Goal: Task Accomplishment & Management: Use online tool/utility

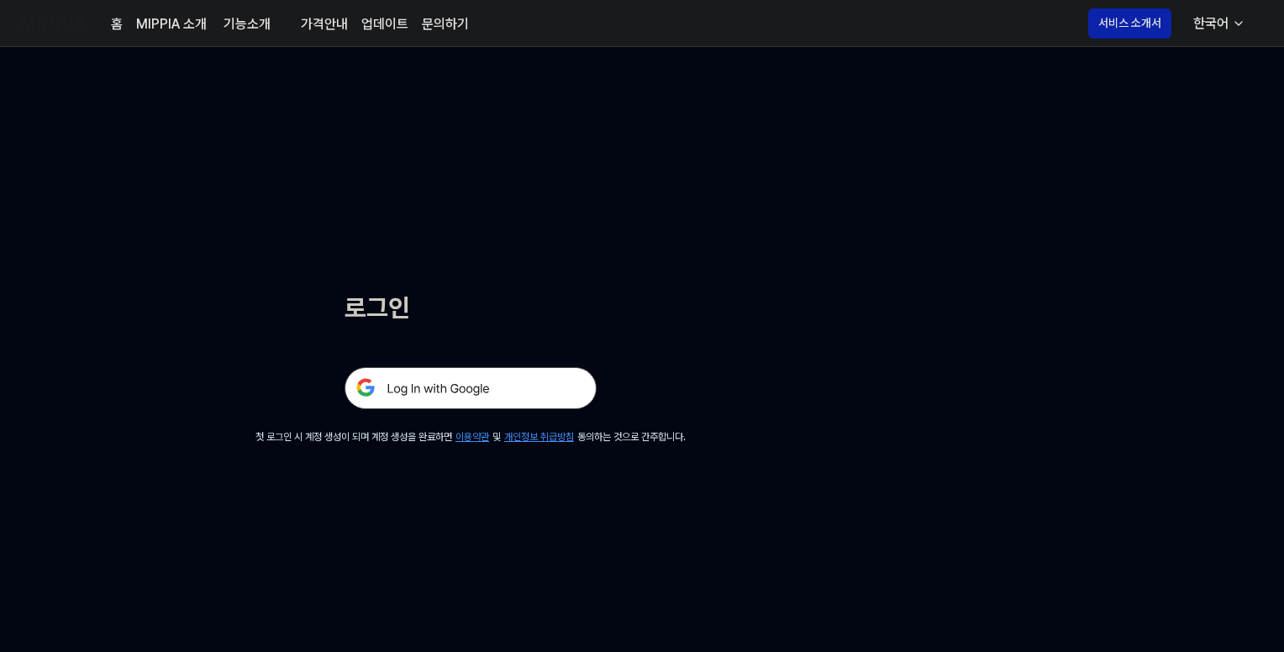
click at [458, 381] on img at bounding box center [470, 388] width 252 height 42
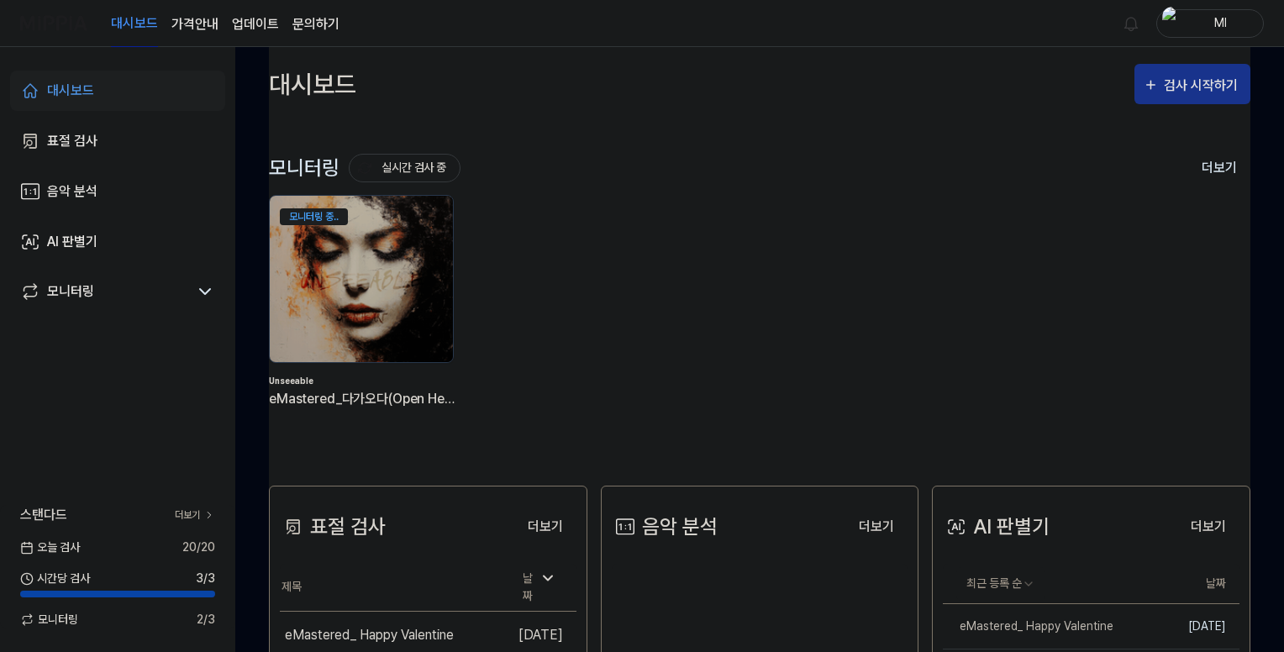
click at [1177, 81] on div "검사 시작하기" at bounding box center [1203, 86] width 78 height 22
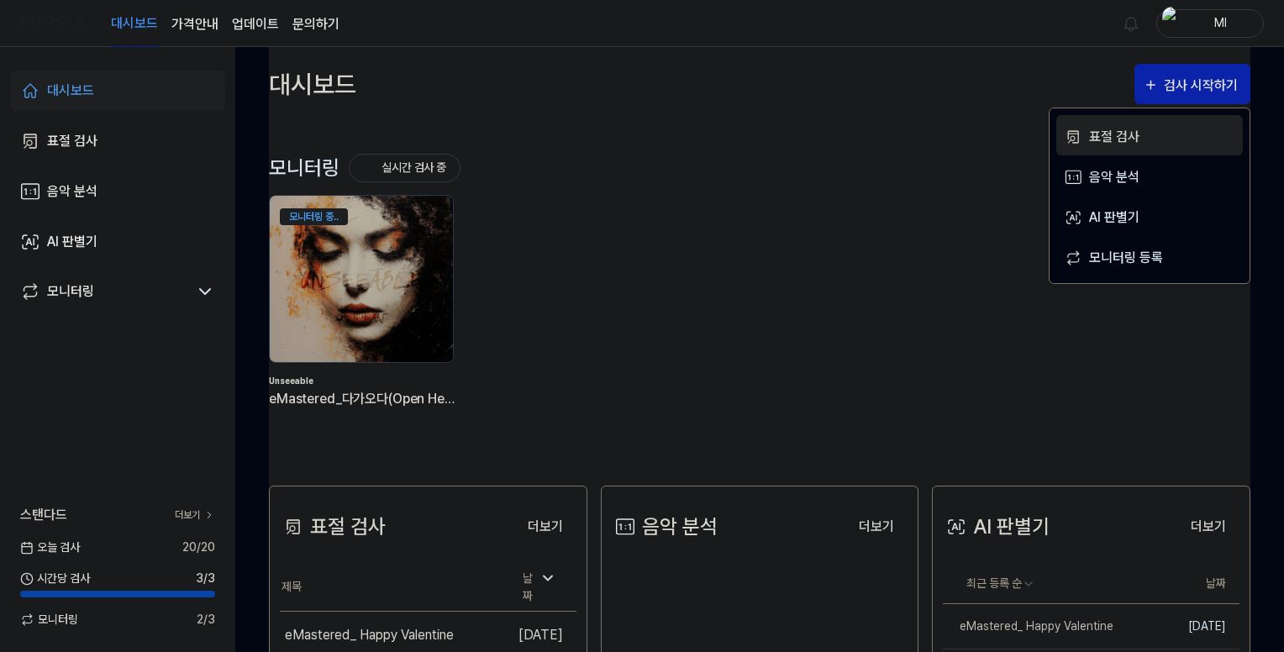
click at [1112, 132] on div "표절 검사" at bounding box center [1162, 137] width 146 height 22
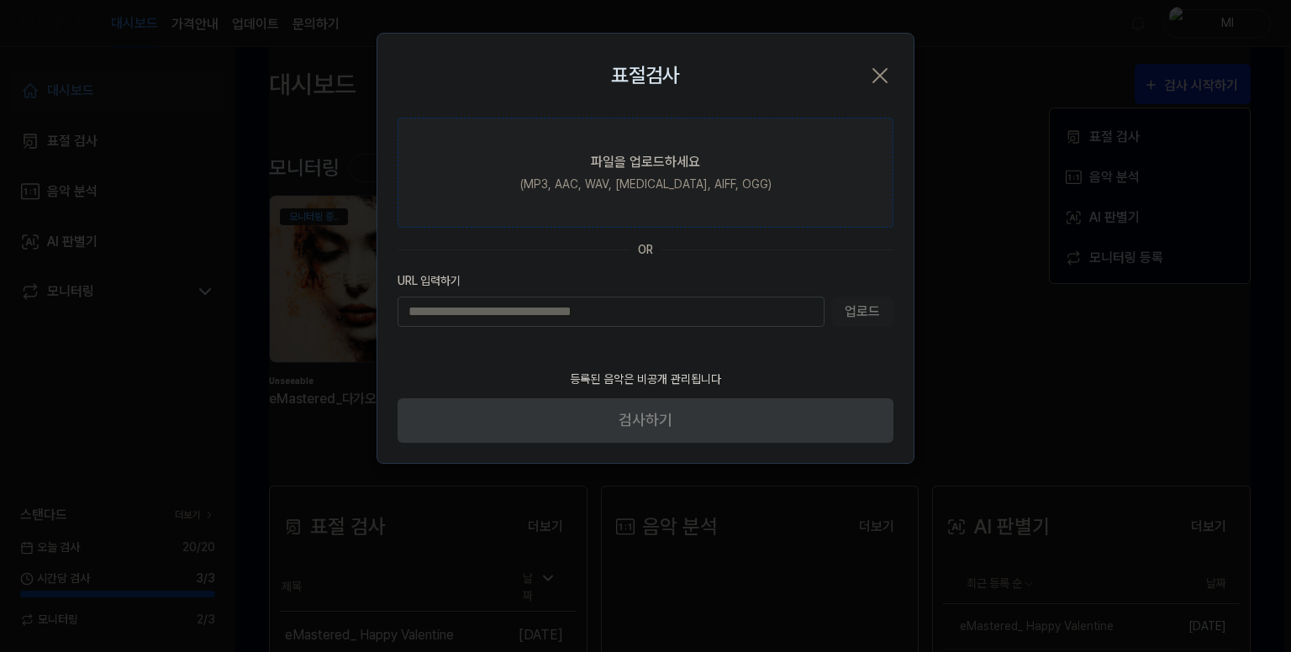
click at [635, 178] on div "(MP3, AAC, WAV, [MEDICAL_DATA], AIFF, OGG)" at bounding box center [645, 185] width 251 height 18
click at [0, 0] on input "파일을 업로드하세요 (MP3, AAC, WAV, [MEDICAL_DATA], AIFF, OGG)" at bounding box center [0, 0] width 0 height 0
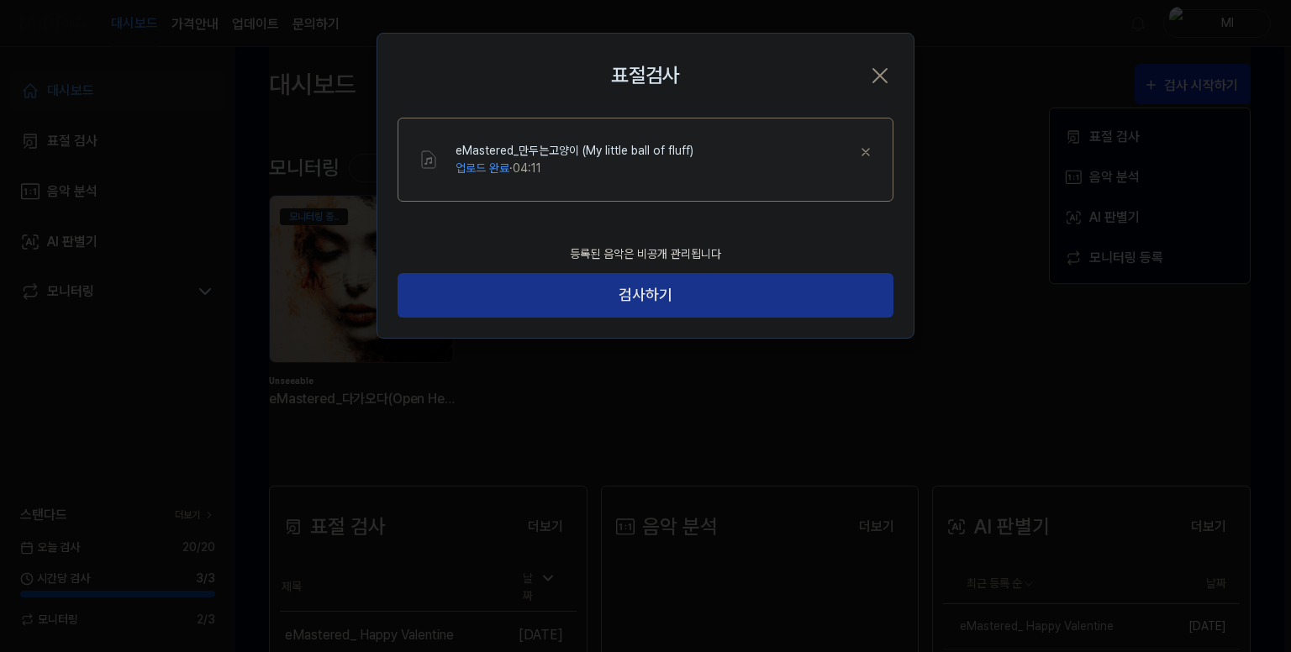
click at [674, 290] on button "검사하기" at bounding box center [645, 295] width 496 height 45
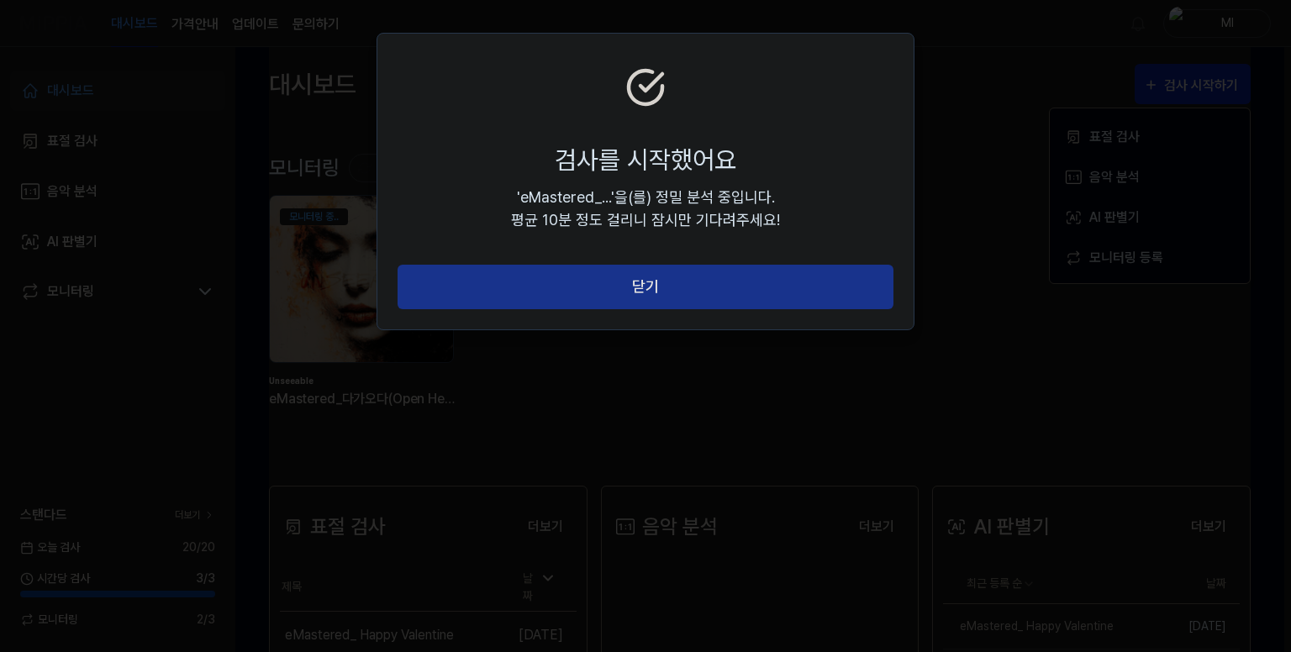
click at [672, 286] on button "닫기" at bounding box center [645, 287] width 496 height 45
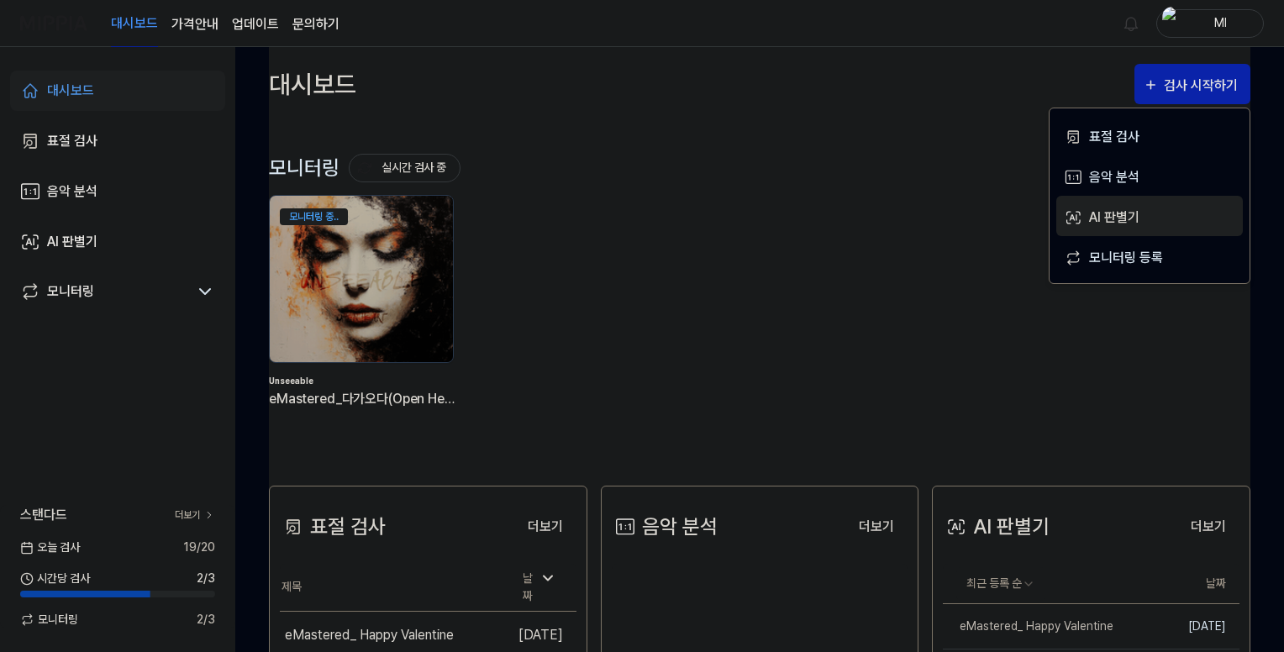
click at [1121, 202] on button "AI 판별기" at bounding box center [1149, 216] width 187 height 40
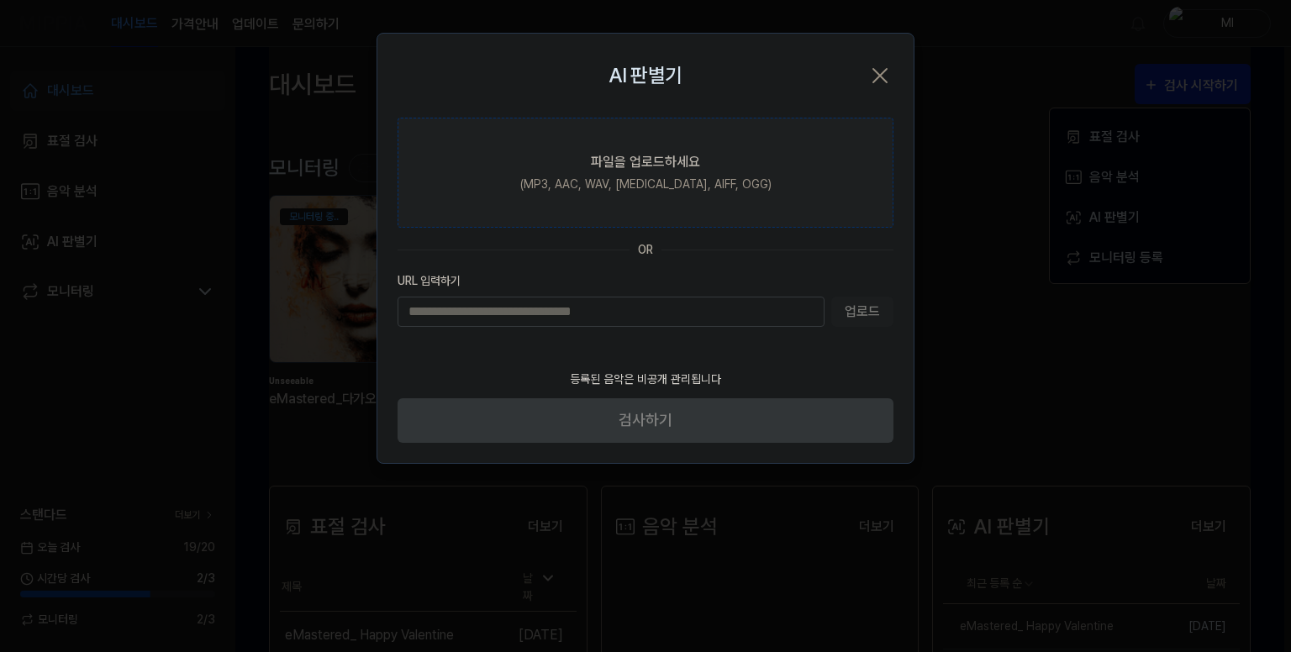
click at [663, 174] on label "파일을 업로드하세요 (MP3, AAC, WAV, [MEDICAL_DATA], AIFF, OGG)" at bounding box center [645, 173] width 496 height 110
click at [0, 0] on input "파일을 업로드하세요 (MP3, AAC, WAV, [MEDICAL_DATA], AIFF, OGG)" at bounding box center [0, 0] width 0 height 0
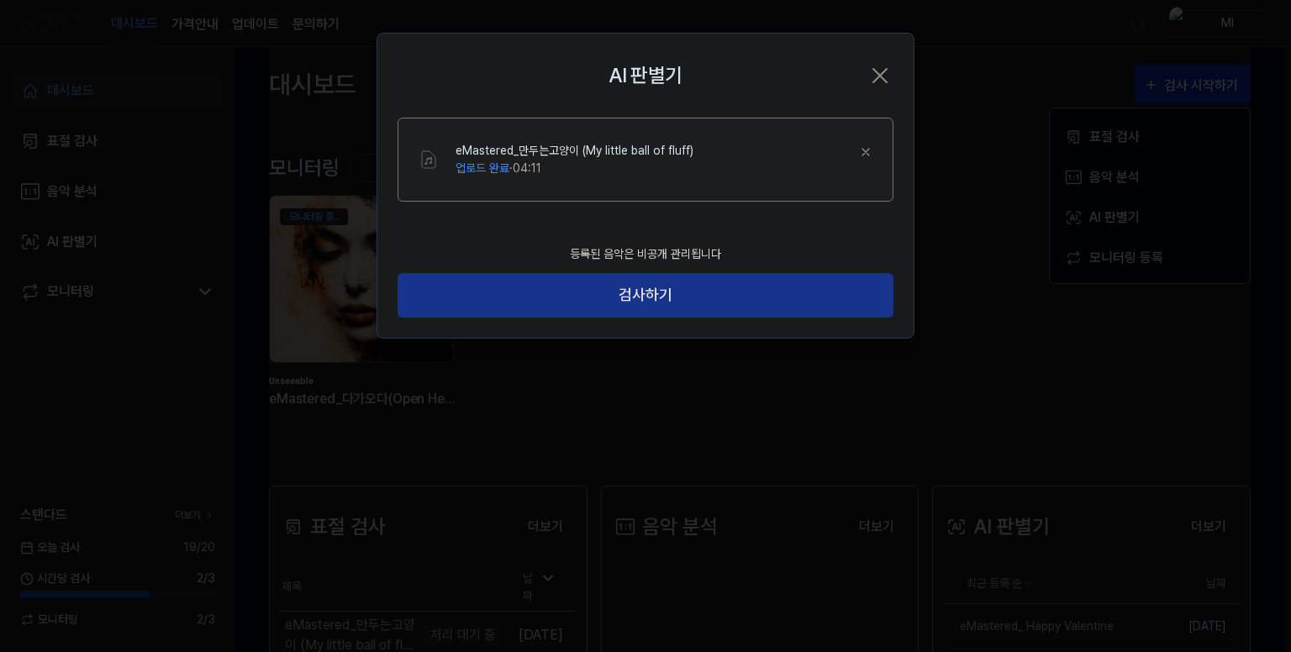
click at [666, 296] on button "검사하기" at bounding box center [645, 295] width 496 height 45
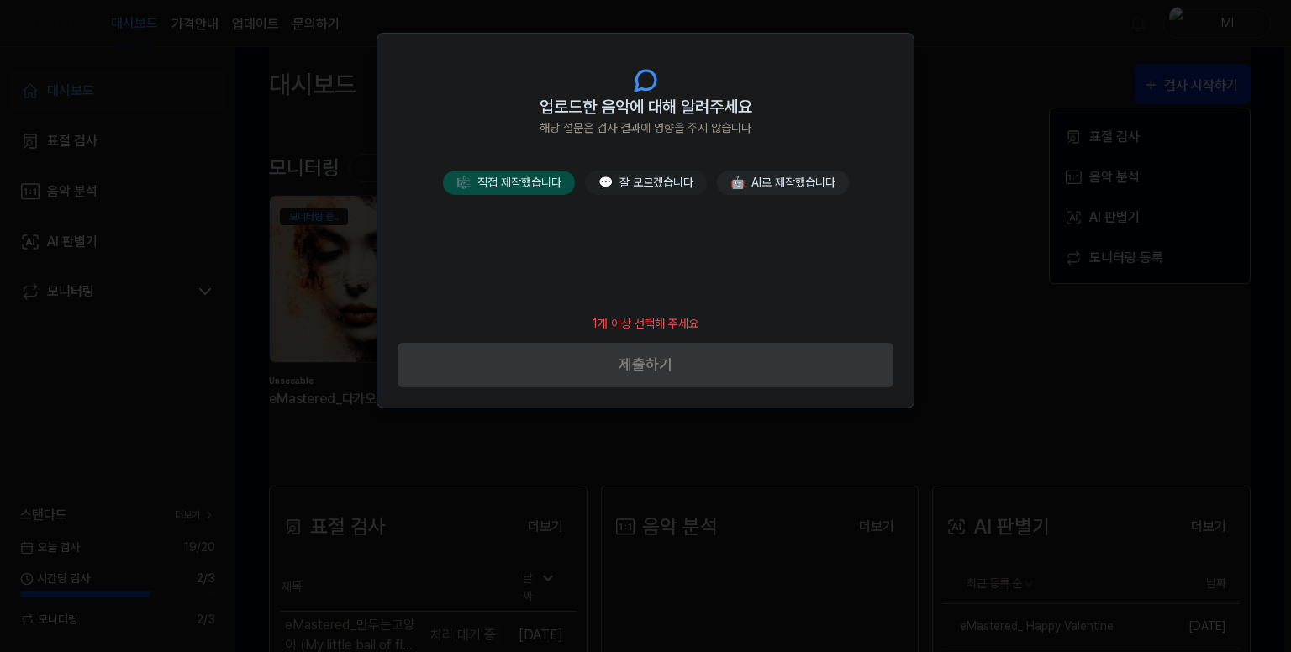
click at [530, 180] on button "🎼 직접 제작했습니다" at bounding box center [509, 183] width 132 height 24
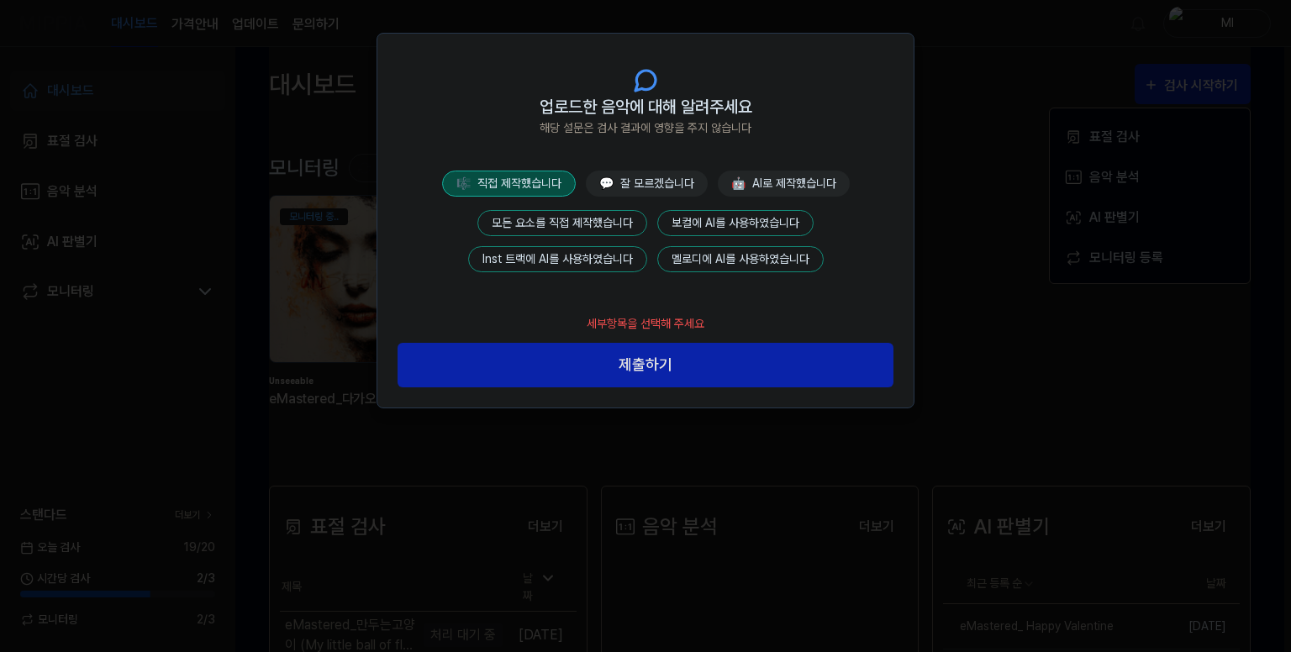
click at [558, 217] on button "모든 요소를 직접 제작했습니다" at bounding box center [562, 223] width 170 height 26
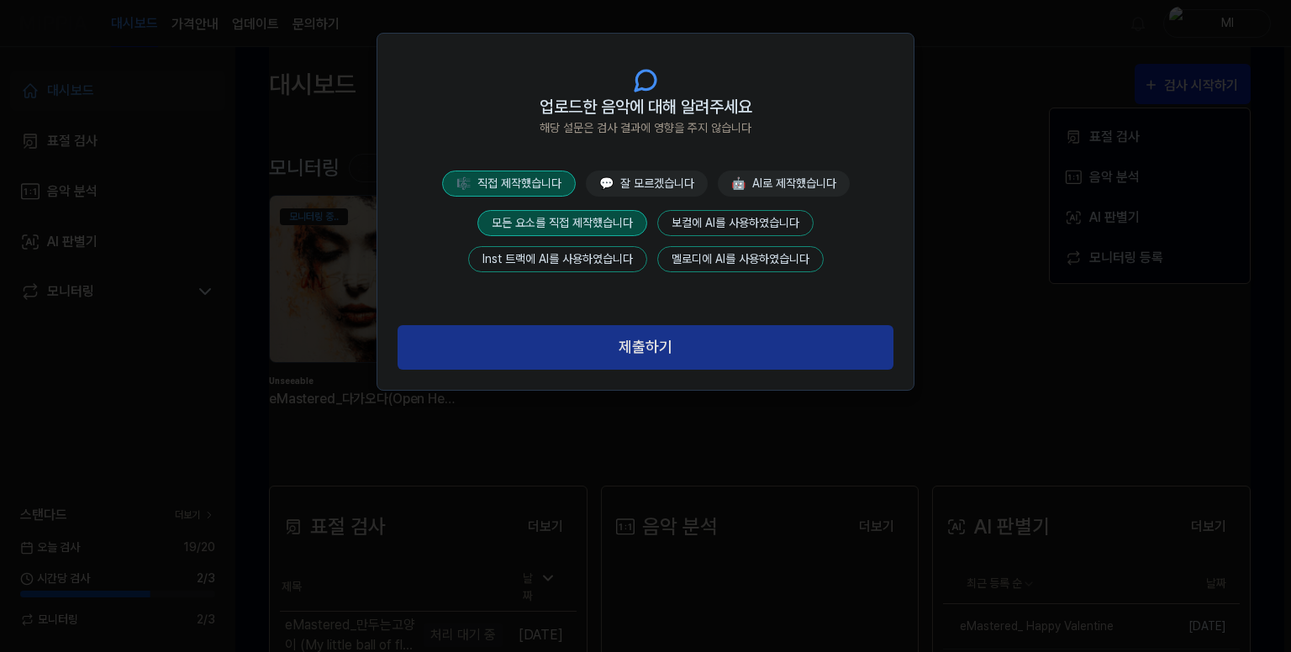
click at [596, 342] on button "제출하기" at bounding box center [645, 347] width 496 height 45
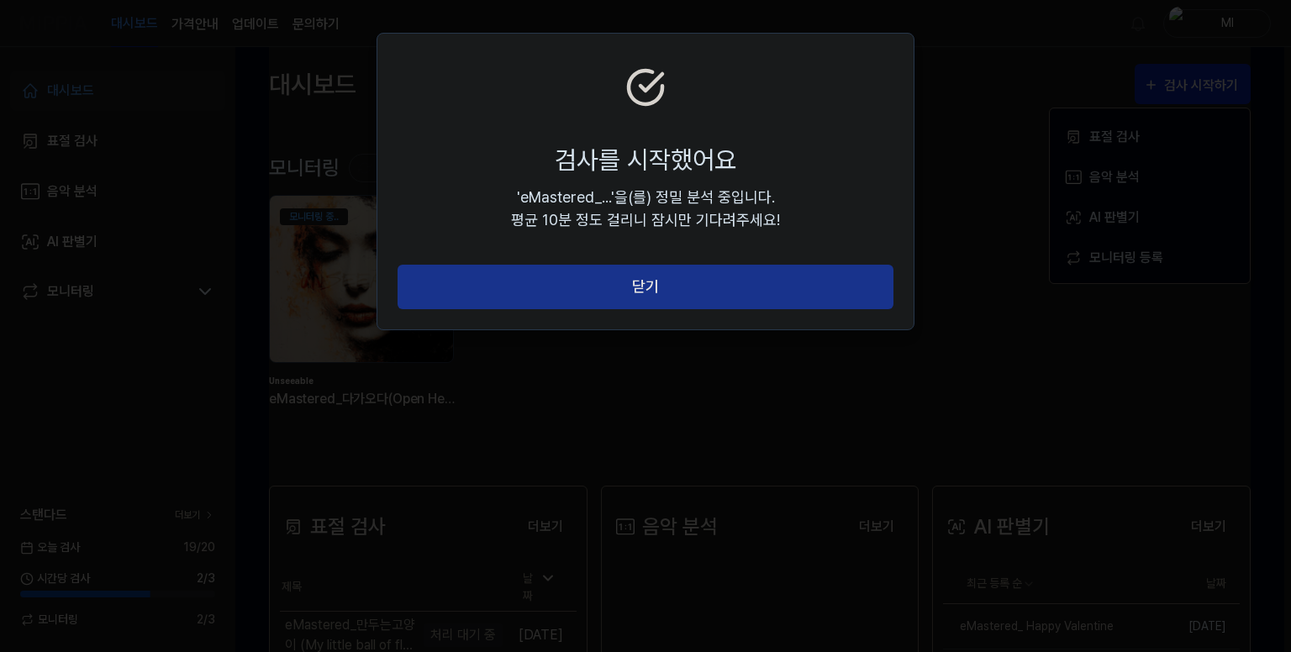
click at [695, 296] on button "닫기" at bounding box center [645, 287] width 496 height 45
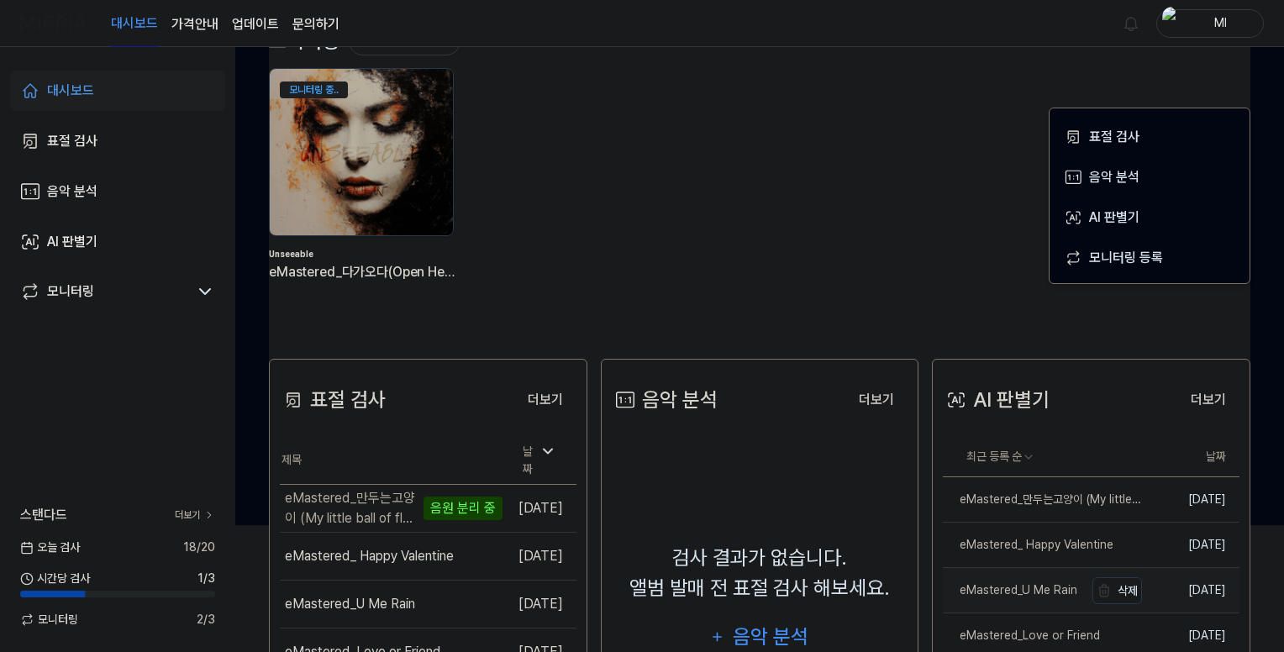
scroll to position [252, 0]
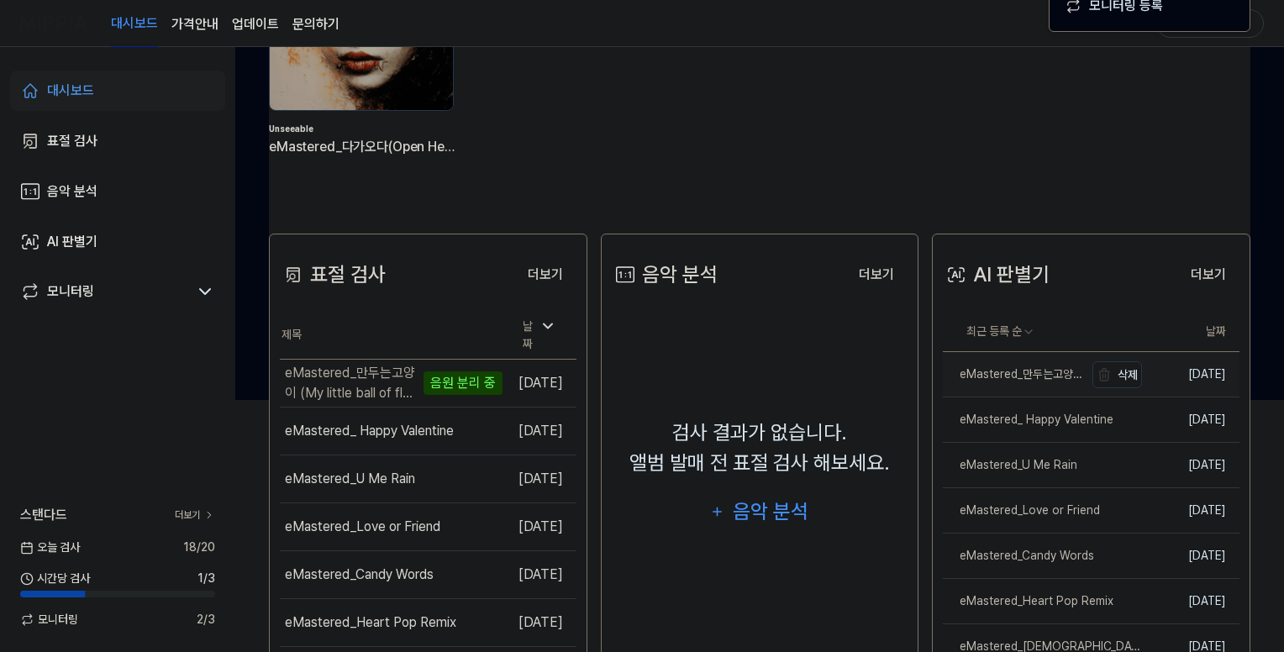
click at [1035, 383] on link "eMastered_만두는고양이 (My little ball of fluff)" at bounding box center [1013, 374] width 141 height 45
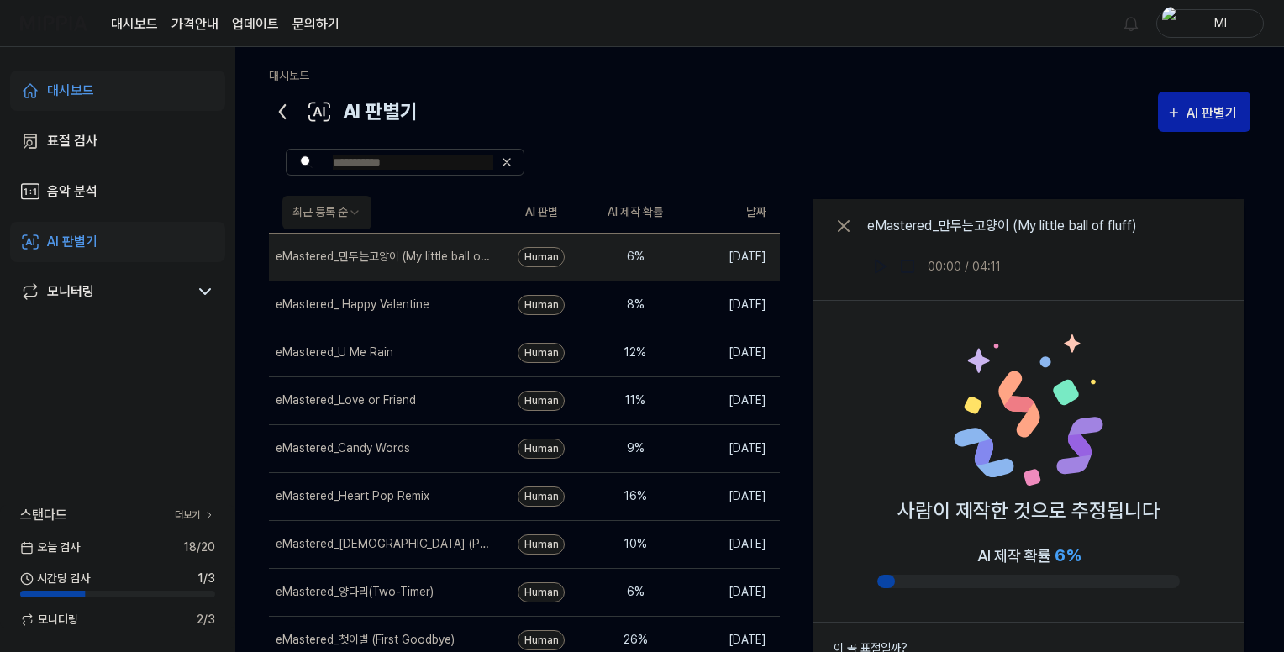
click at [282, 111] on icon at bounding box center [282, 111] width 27 height 27
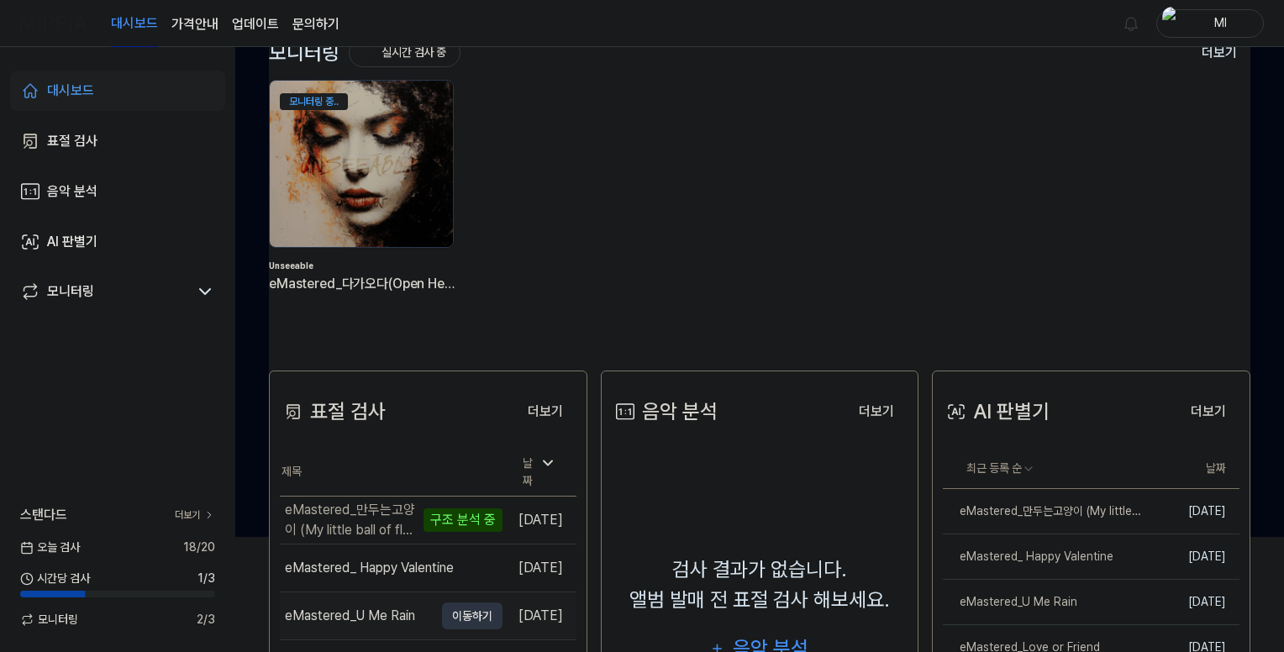
scroll to position [252, 0]
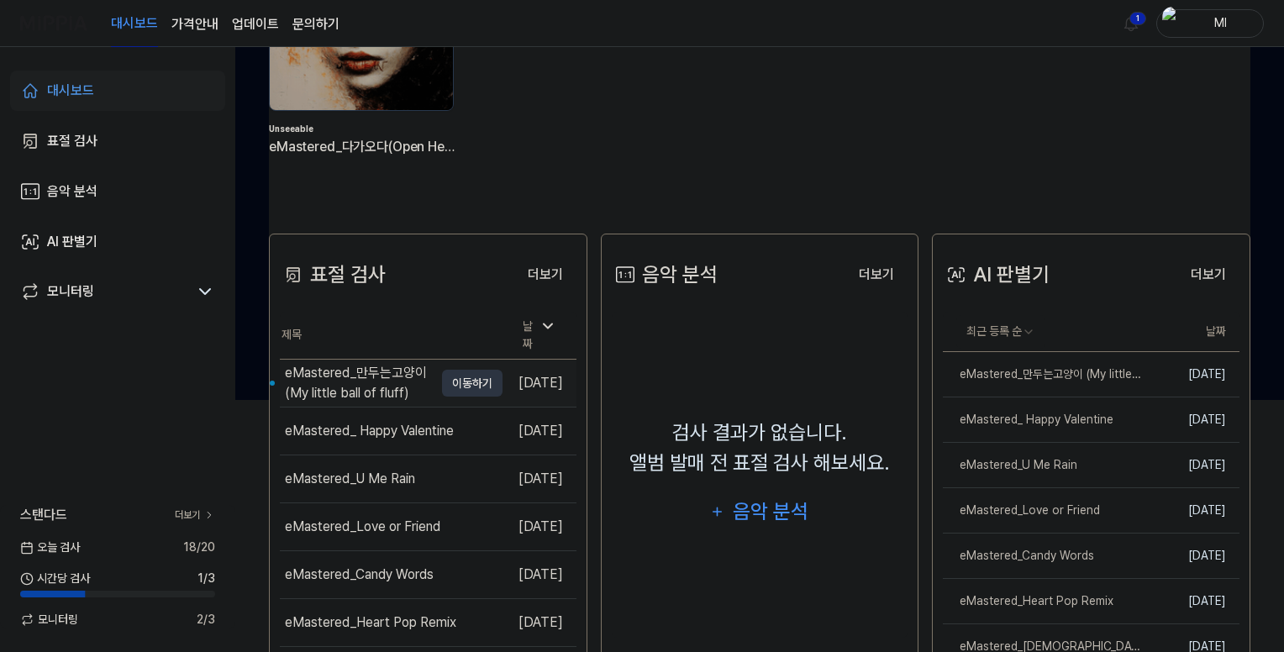
click at [339, 367] on div "eMastered_만두는고양이 (My little ball of fluff)" at bounding box center [359, 383] width 149 height 40
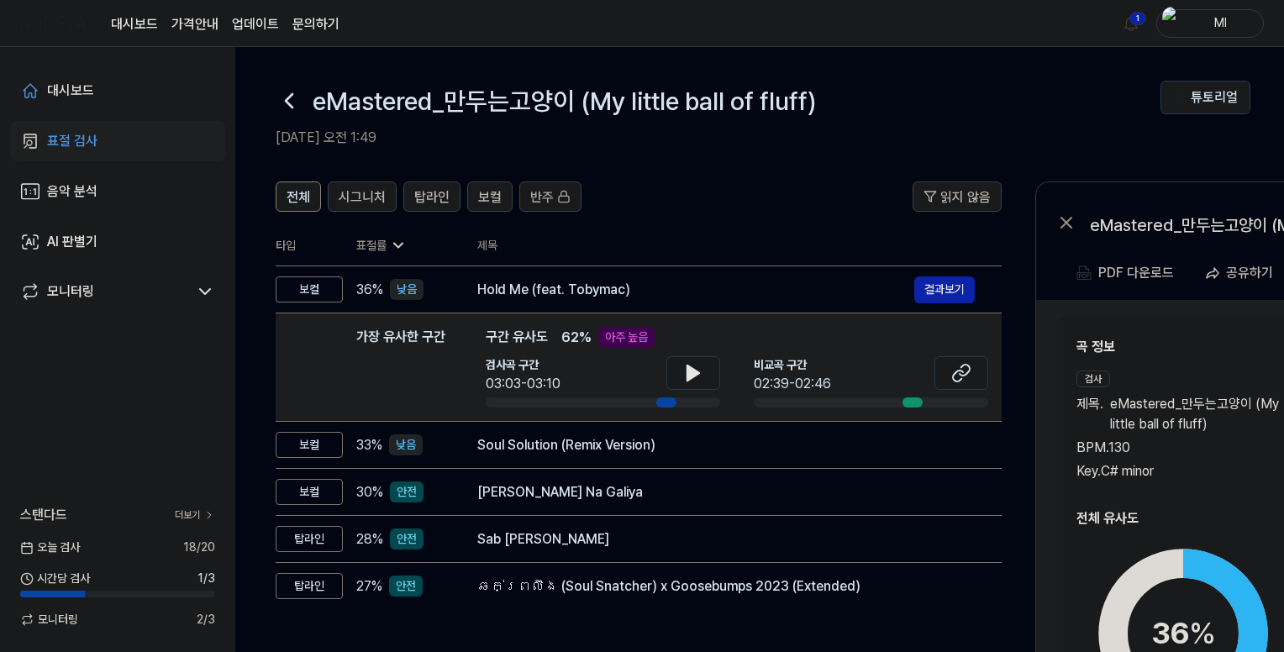
click at [293, 110] on icon at bounding box center [289, 100] width 27 height 27
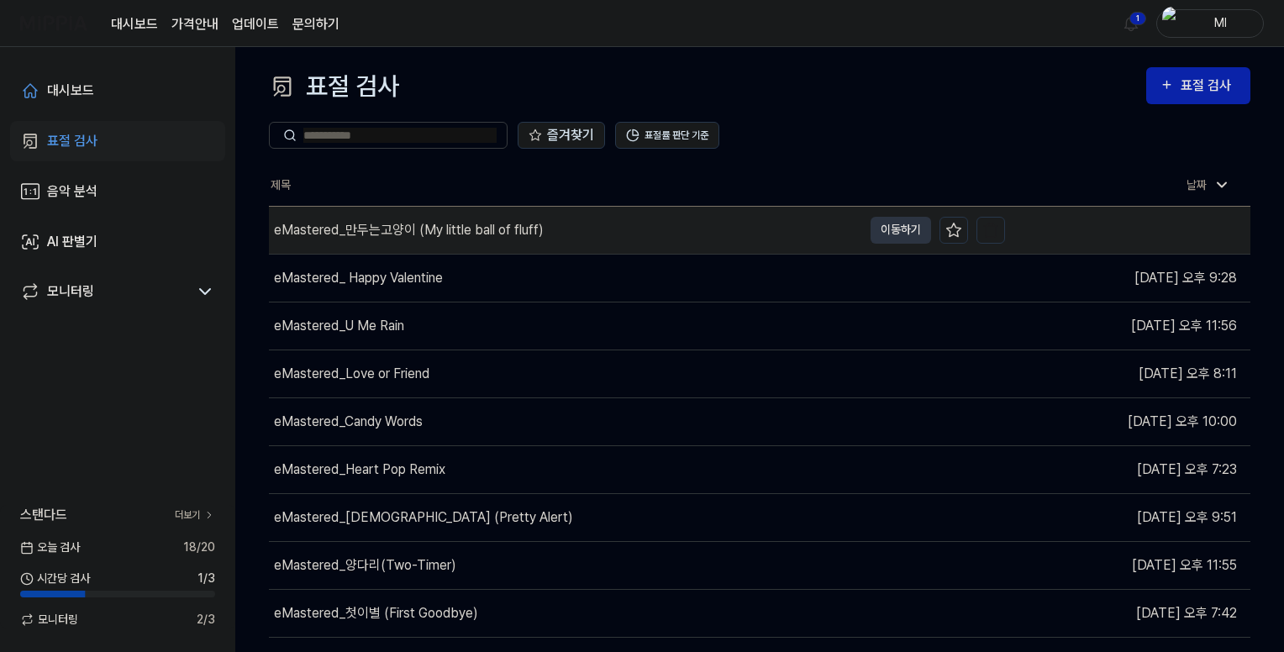
click at [506, 224] on div "eMastered_만두는고양이 (My little ball of fluff)" at bounding box center [409, 230] width 270 height 20
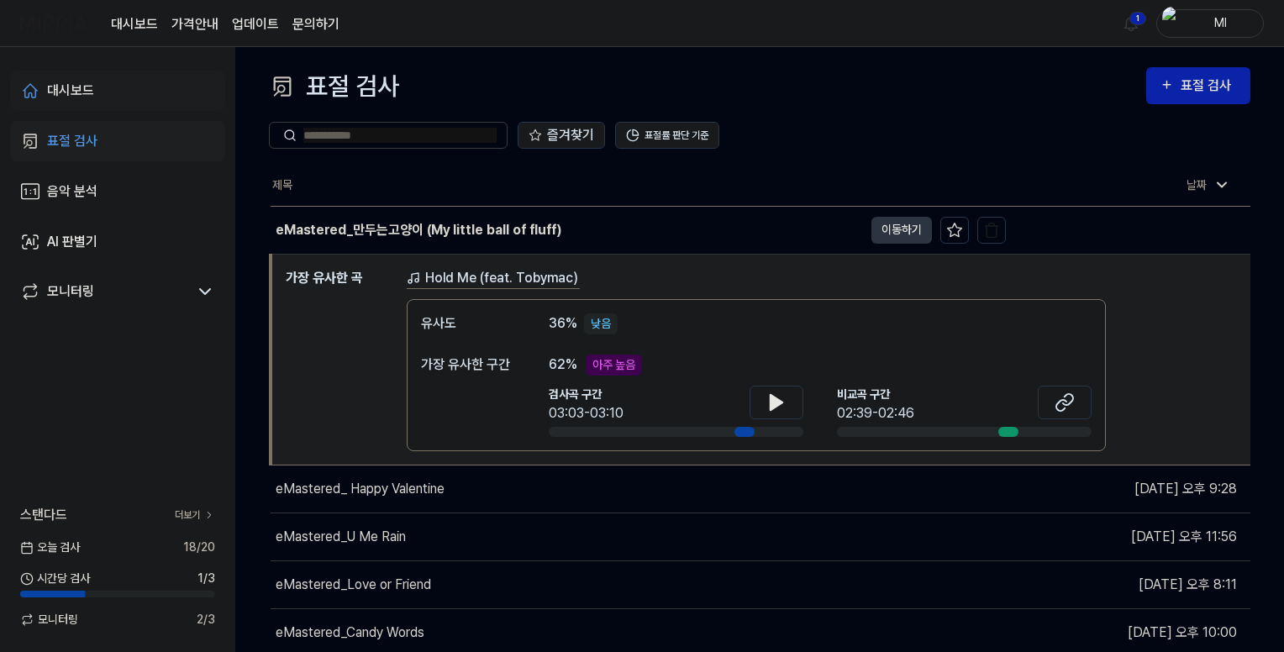
click at [93, 86] on div "대시보드" at bounding box center [70, 91] width 47 height 20
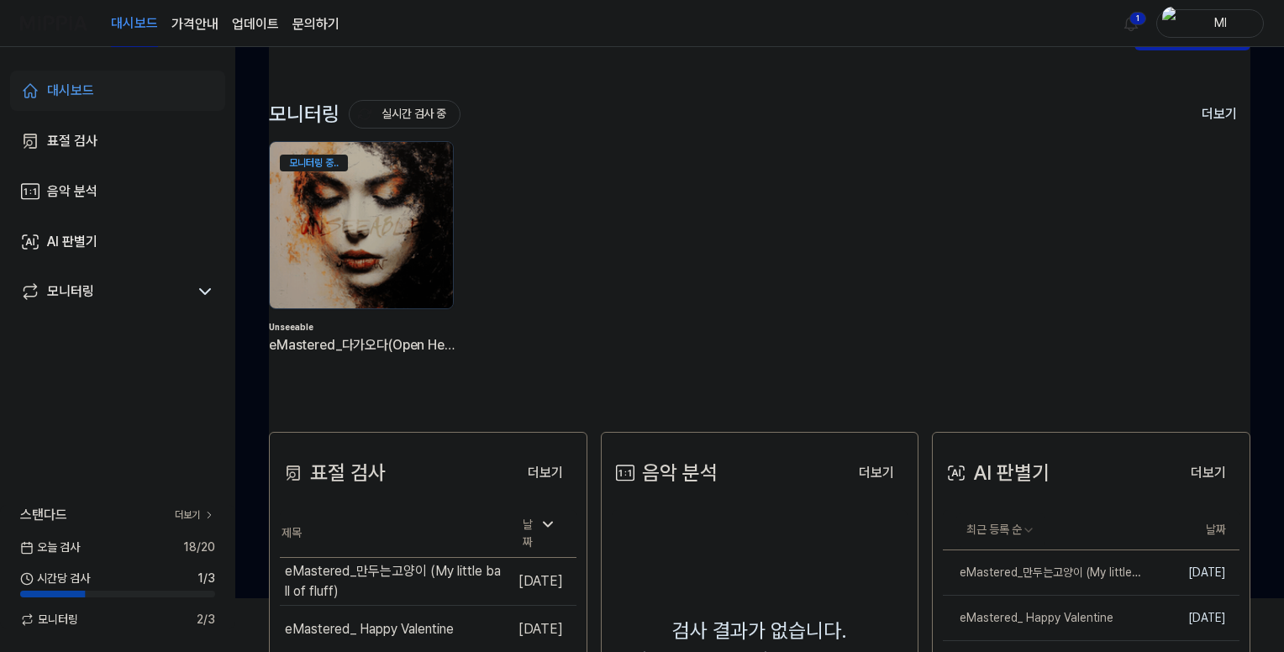
scroll to position [84, 0]
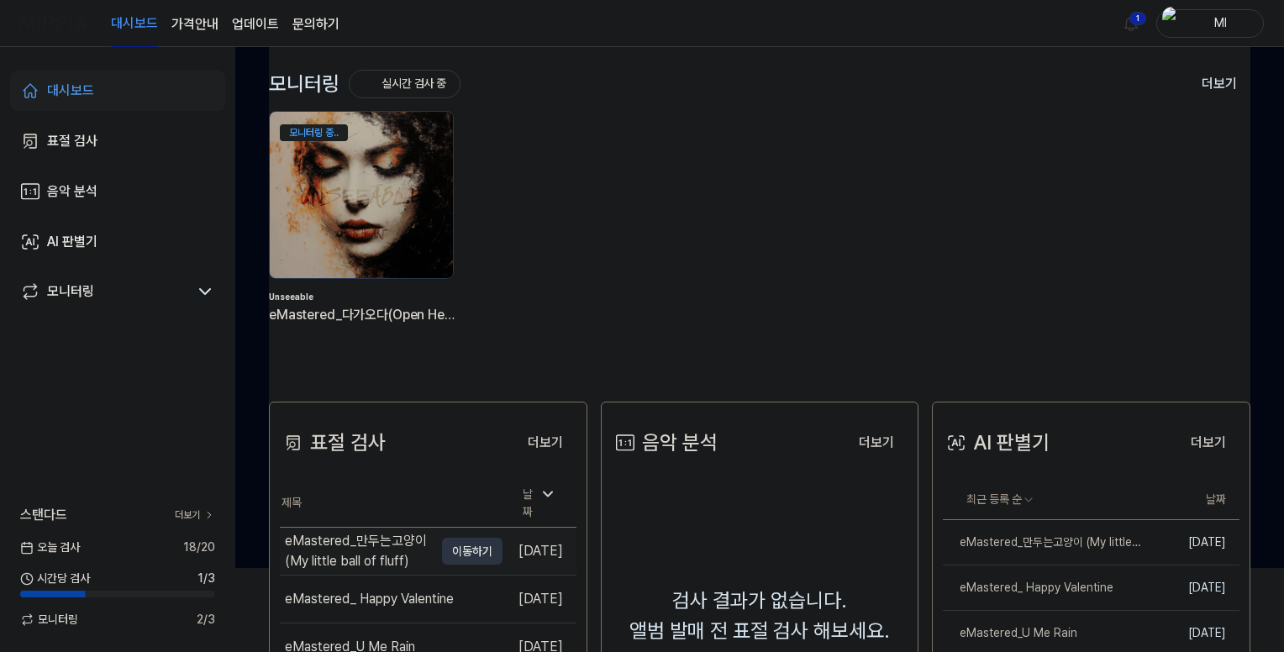
click at [361, 543] on div "eMastered_만두는고양이 (My little ball of fluff)" at bounding box center [359, 551] width 149 height 40
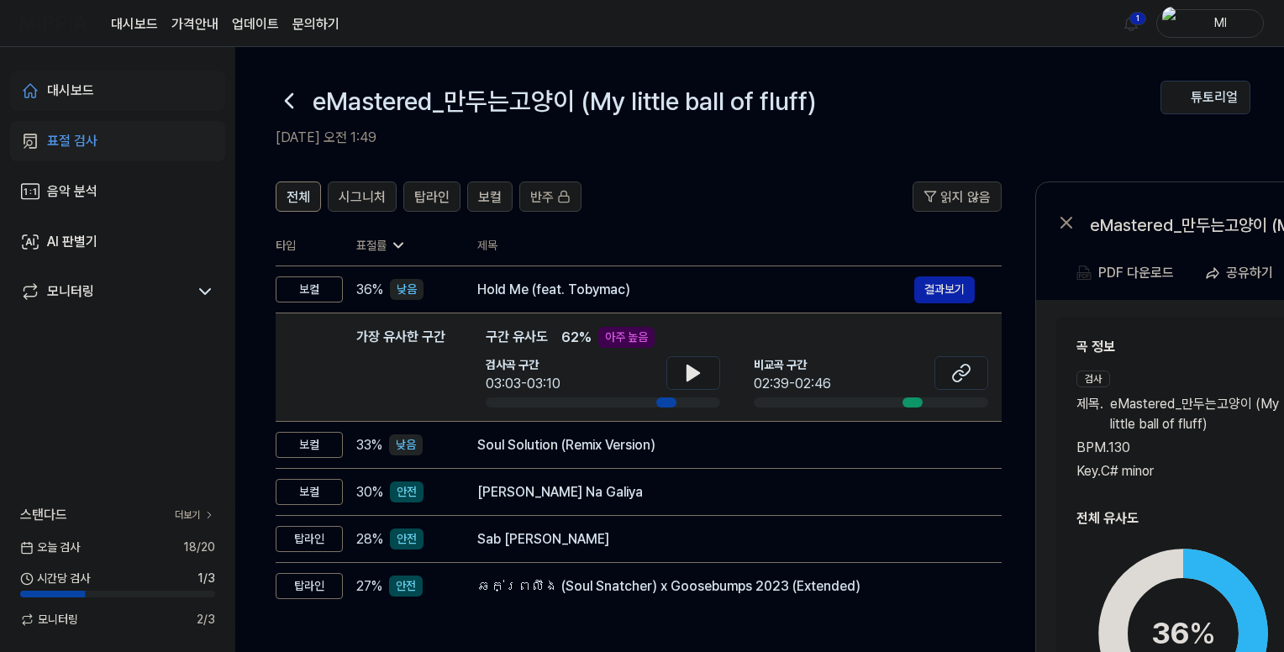
click at [82, 81] on div "대시보드" at bounding box center [70, 91] width 47 height 20
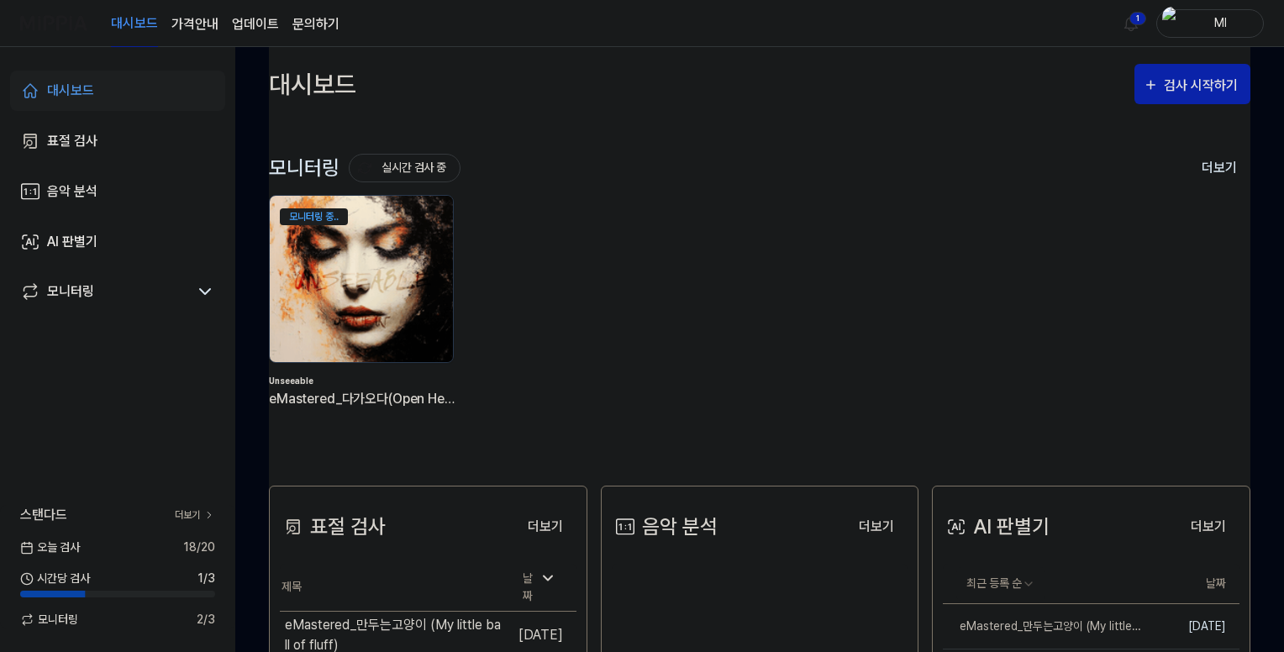
click at [348, 256] on img at bounding box center [361, 278] width 202 height 183
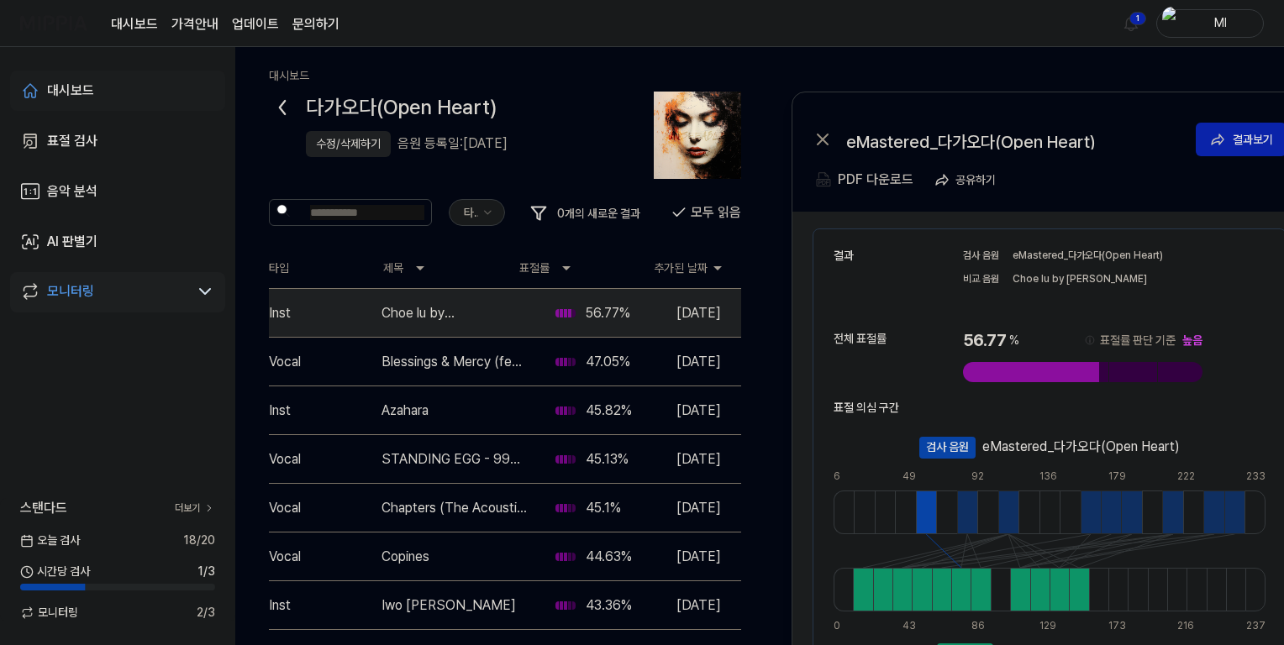
click at [66, 85] on div "대시보드" at bounding box center [70, 91] width 47 height 20
